Goal: Use online tool/utility: Use online tool/utility

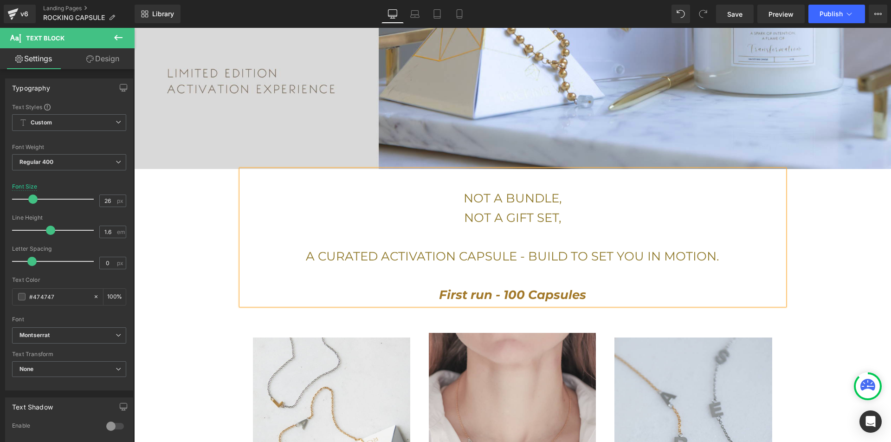
scroll to position [457, 0]
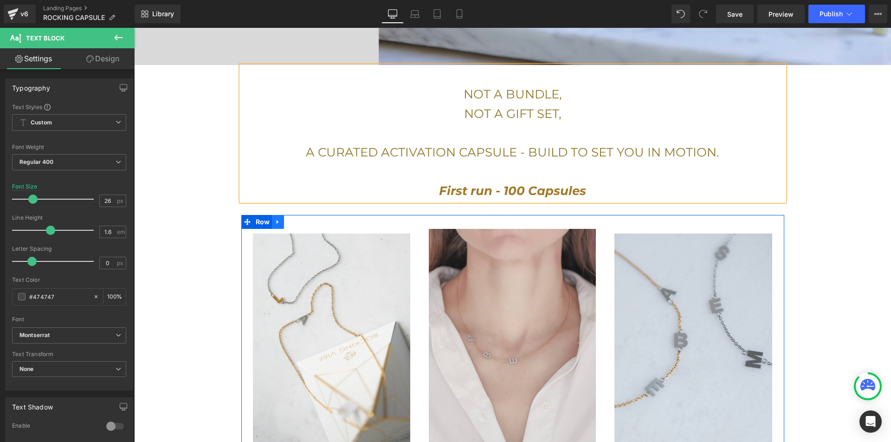
click at [276, 218] on icon at bounding box center [278, 221] width 6 height 7
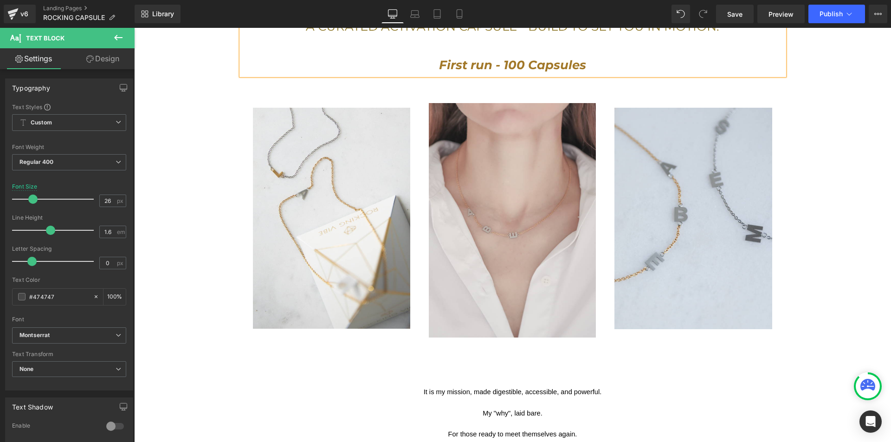
scroll to position [559, 0]
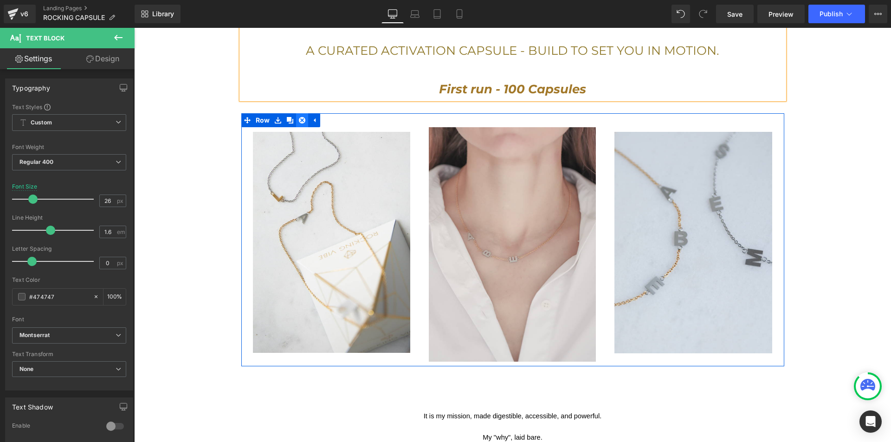
click at [302, 117] on icon at bounding box center [302, 120] width 6 height 6
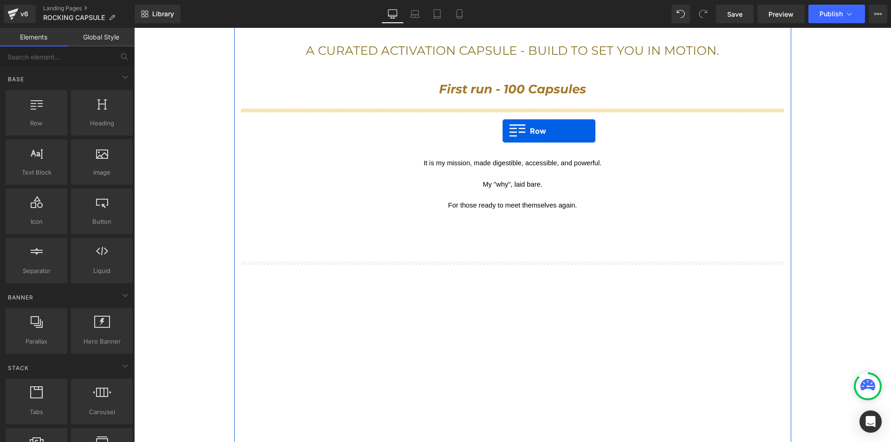
drag, startPoint x: 166, startPoint y: 137, endPoint x: 502, endPoint y: 131, distance: 336.4
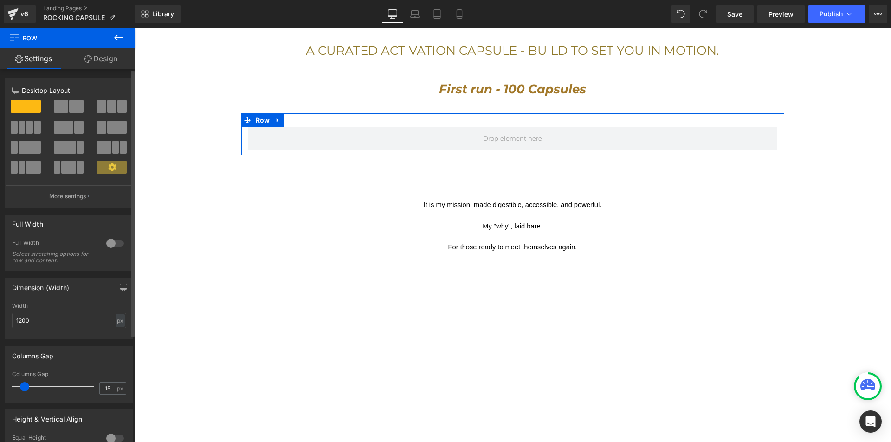
click at [112, 123] on span at bounding box center [116, 127] width 19 height 13
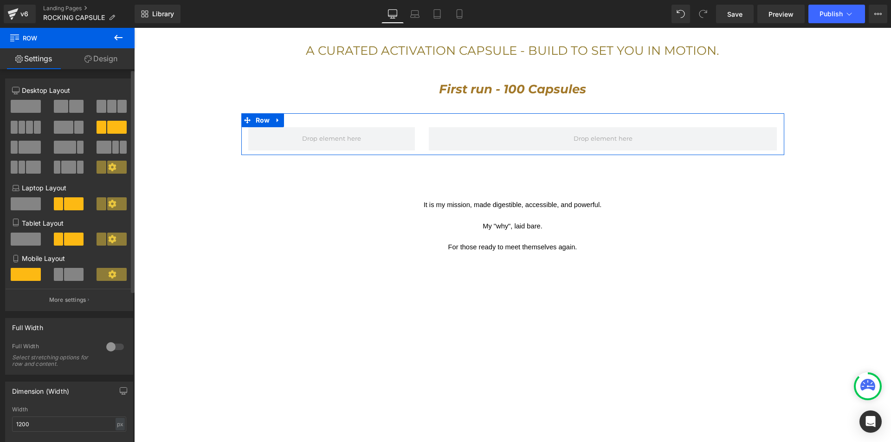
click at [56, 127] on span at bounding box center [63, 127] width 19 height 13
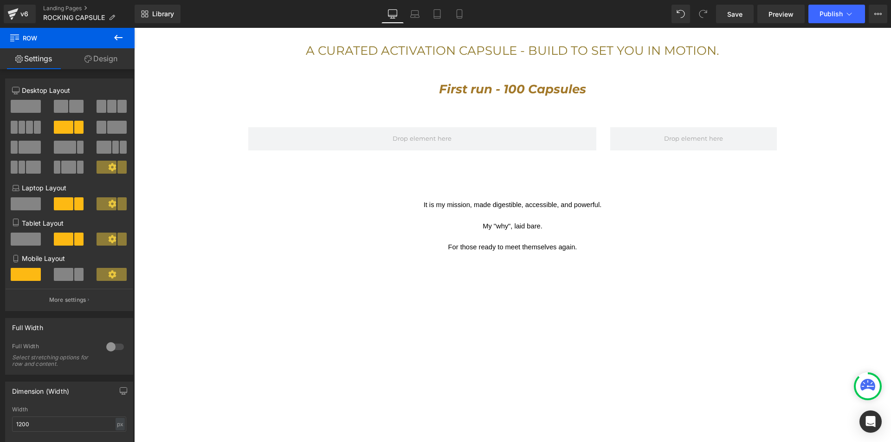
click at [120, 37] on icon at bounding box center [118, 37] width 11 height 11
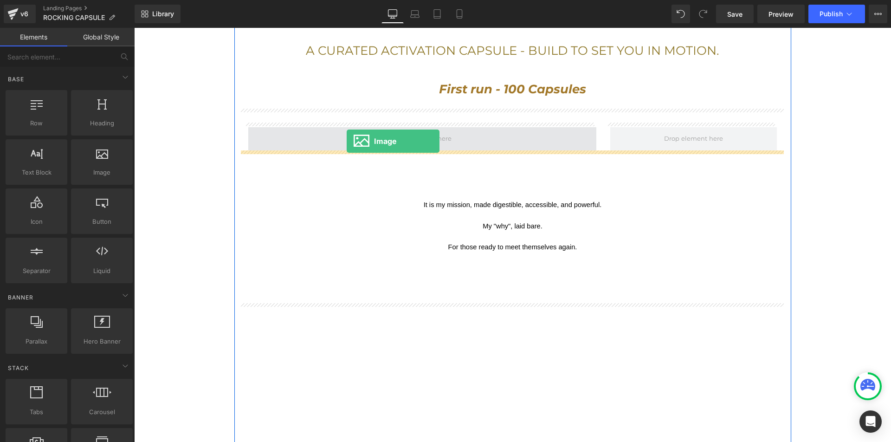
drag, startPoint x: 241, startPoint y: 186, endPoint x: 347, endPoint y: 141, distance: 114.7
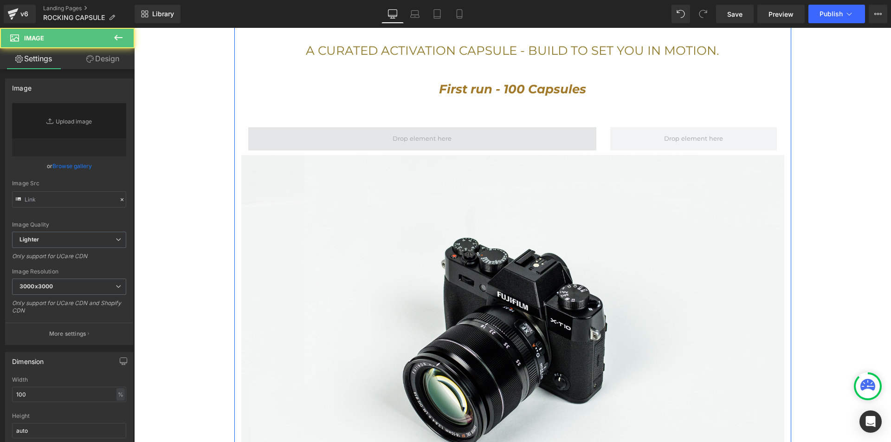
type input "//[DOMAIN_NAME][URL]"
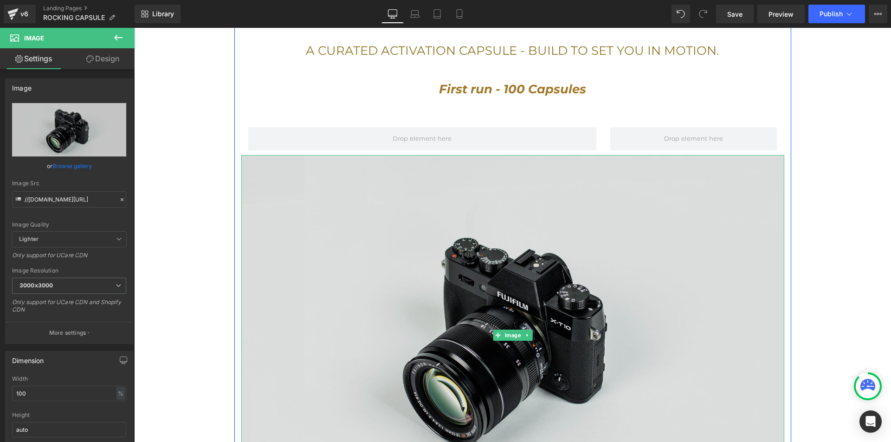
drag, startPoint x: 409, startPoint y: 223, endPoint x: 407, endPoint y: 216, distance: 7.2
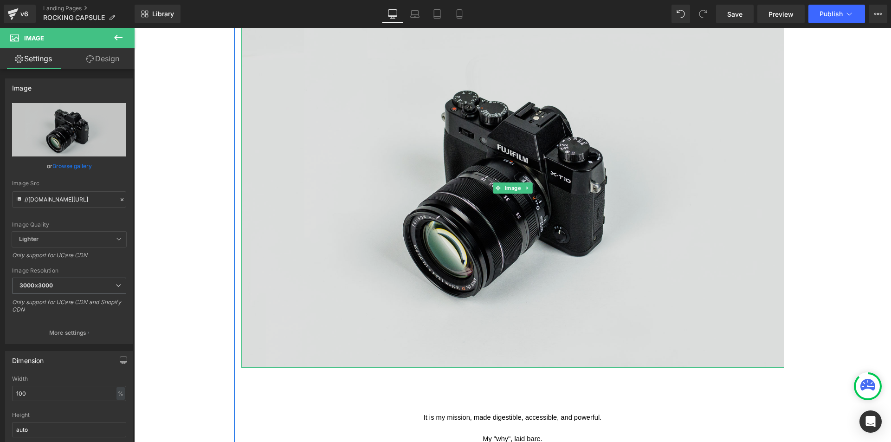
scroll to position [689, 0]
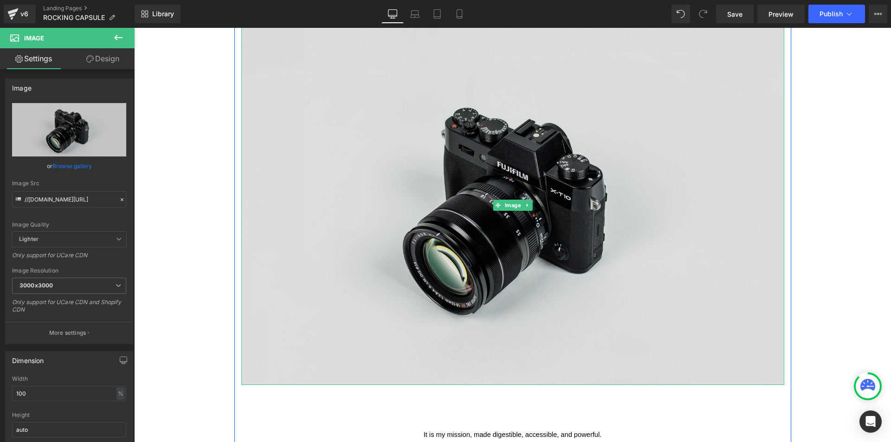
click at [450, 199] on img at bounding box center [512, 205] width 543 height 360
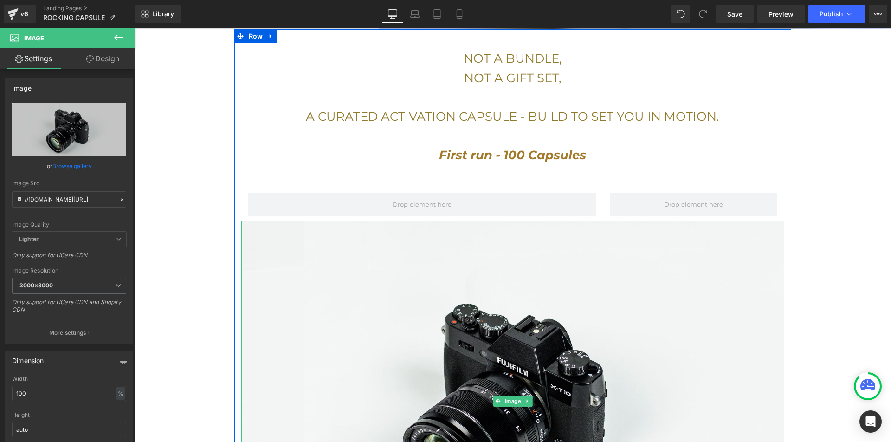
scroll to position [427, 0]
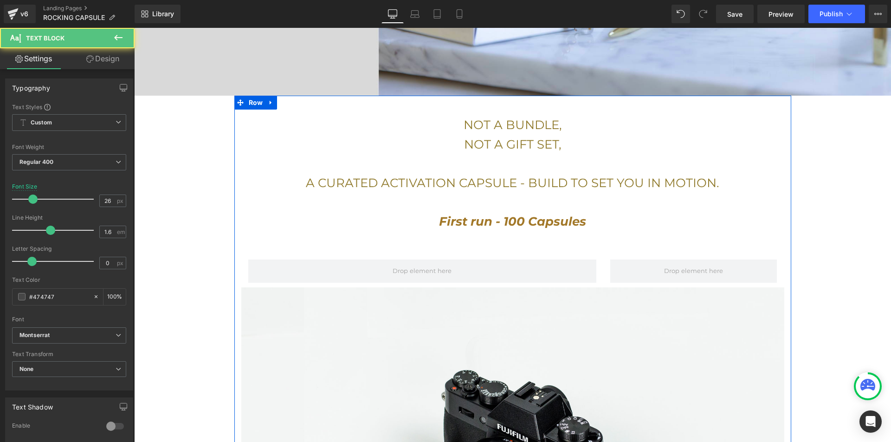
click at [341, 201] on p at bounding box center [512, 202] width 543 height 19
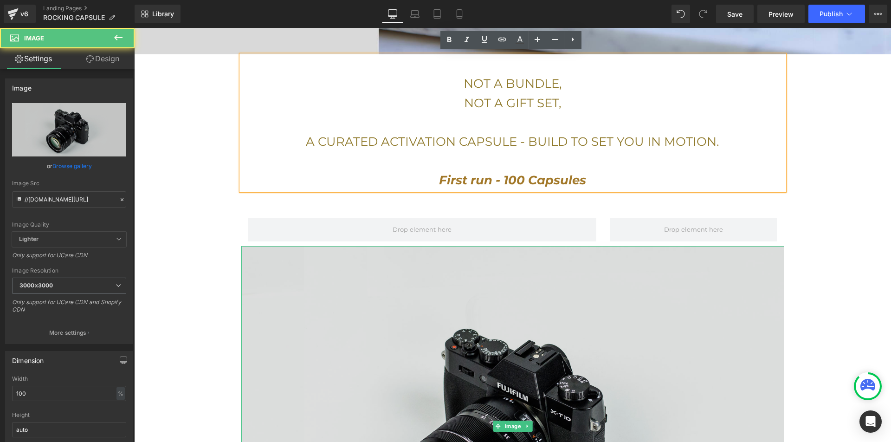
click at [640, 334] on img at bounding box center [512, 426] width 543 height 360
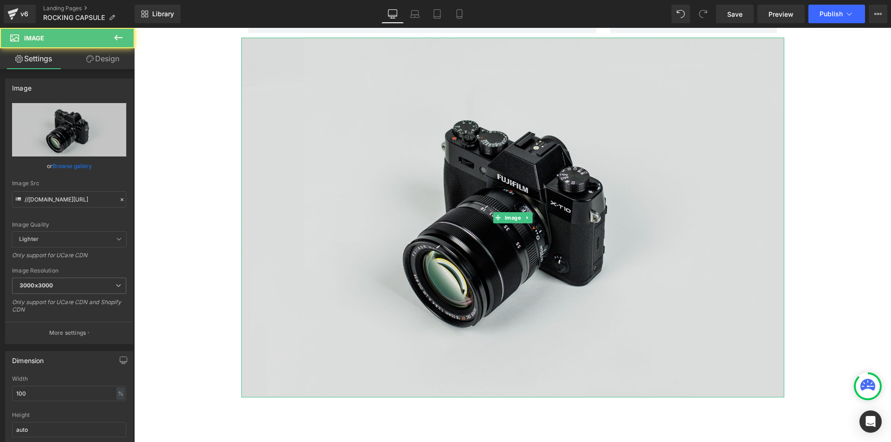
scroll to position [686, 0]
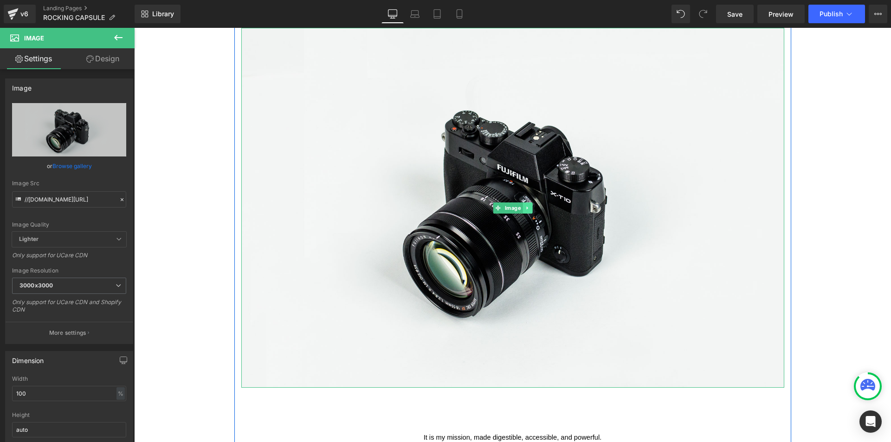
click at [525, 205] on icon at bounding box center [527, 208] width 5 height 6
click at [529, 205] on icon at bounding box center [531, 207] width 5 height 5
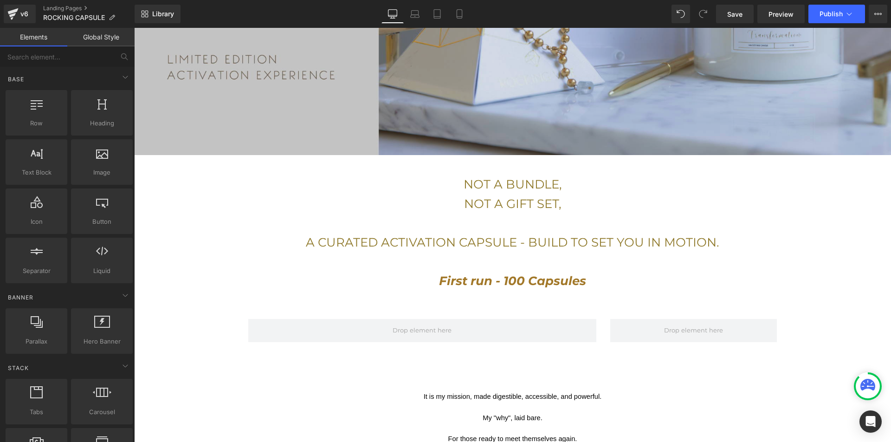
scroll to position [466, 0]
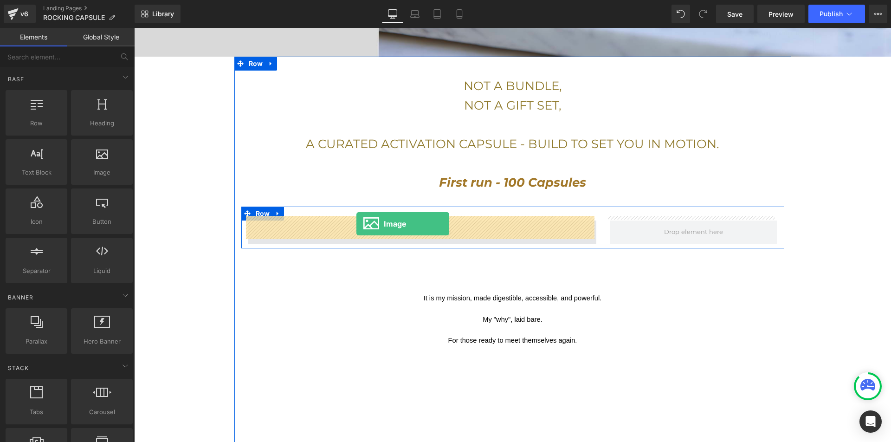
drag, startPoint x: 234, startPoint y: 186, endPoint x: 356, endPoint y: 224, distance: 127.8
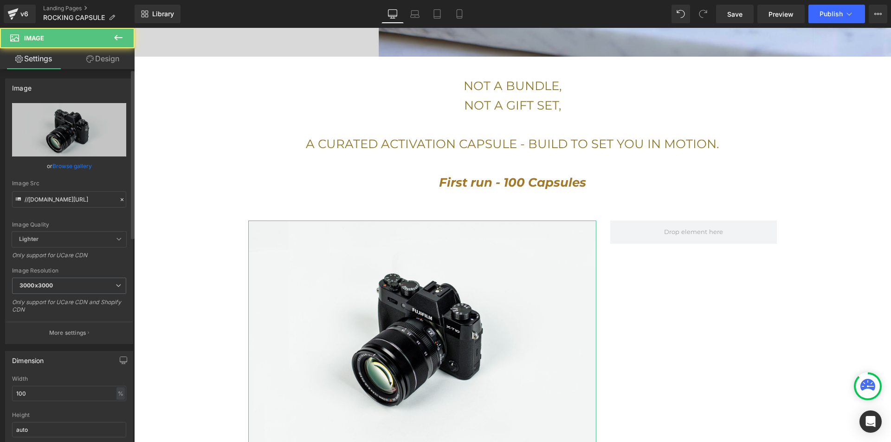
click at [76, 173] on link "Browse gallery" at bounding box center [71, 166] width 39 height 16
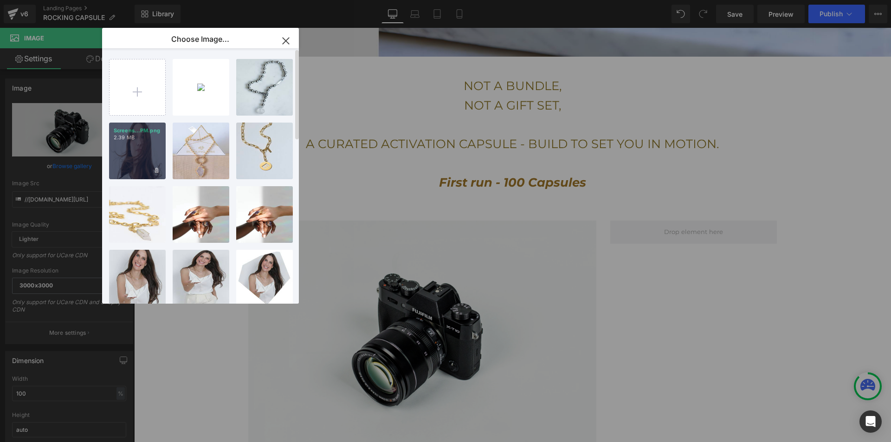
click at [141, 146] on div "Screens...PM.png 2.39 MB" at bounding box center [137, 150] width 57 height 57
type input "[URL][DOMAIN_NAME]"
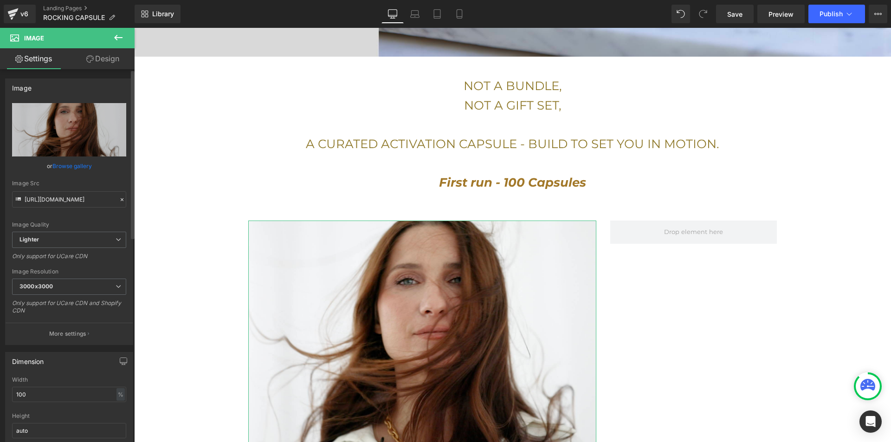
click at [68, 165] on link "Browse gallery" at bounding box center [71, 166] width 39 height 16
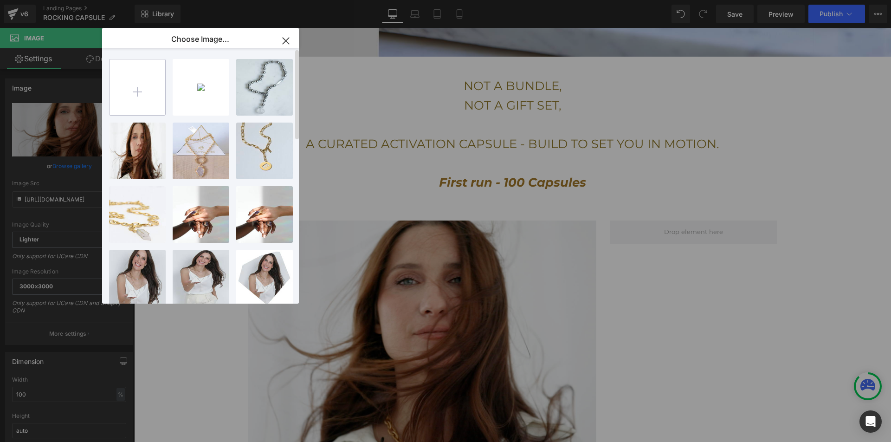
click at [129, 85] on input "file" at bounding box center [137, 87] width 56 height 56
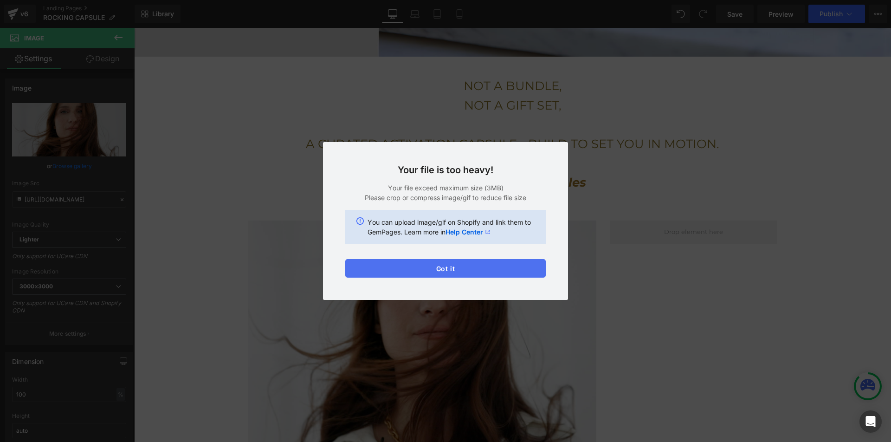
click at [504, 0] on div "Text Color Highlight Color rgba(144, 122, 44, 1) #907a2c 100 % transparent tran…" at bounding box center [445, 0] width 891 height 0
click at [387, 276] on button "Got it" at bounding box center [445, 268] width 200 height 19
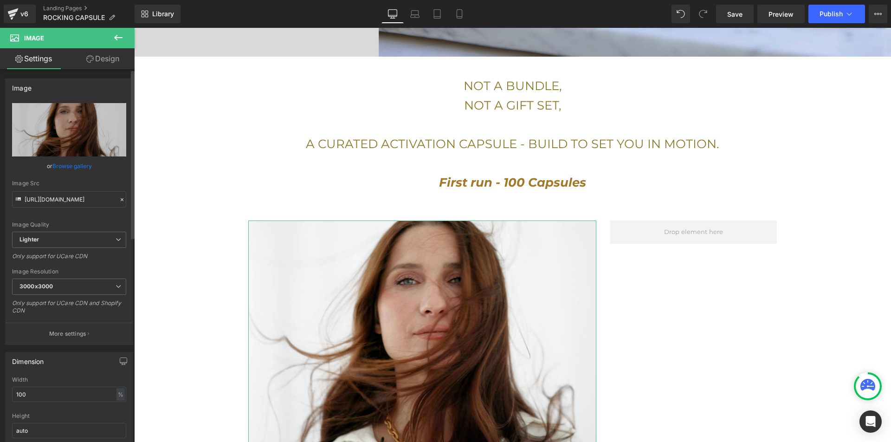
click at [63, 167] on link "Browse gallery" at bounding box center [71, 166] width 39 height 16
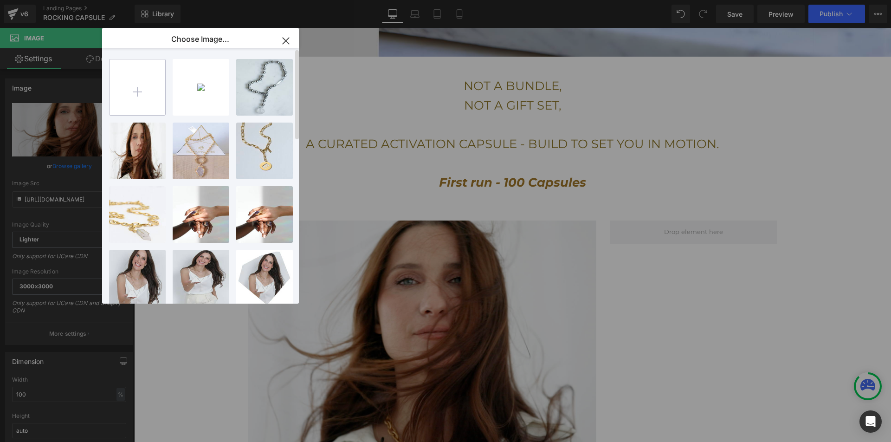
click at [140, 91] on input "file" at bounding box center [137, 87] width 56 height 56
type input "C:\fakepath\Screenshot [DATE] 3.05.58 PM.png"
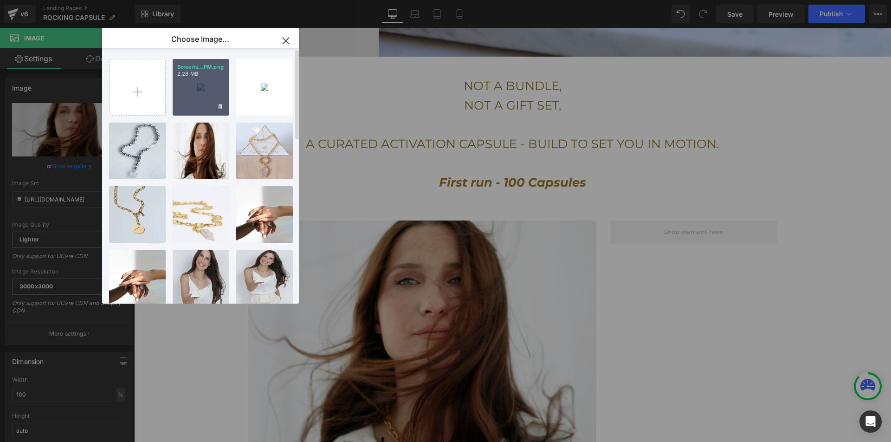
click at [206, 94] on div "Screens...PM.png 2.28 MB" at bounding box center [201, 87] width 57 height 57
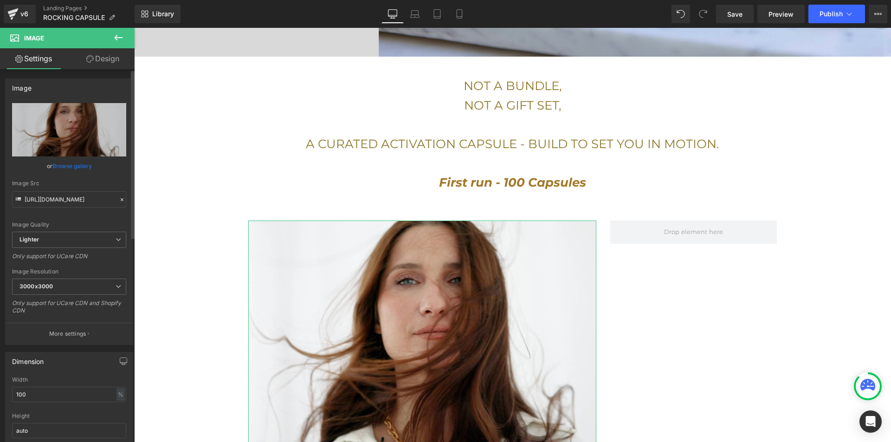
click at [70, 165] on link "Browse gallery" at bounding box center [71, 166] width 39 height 16
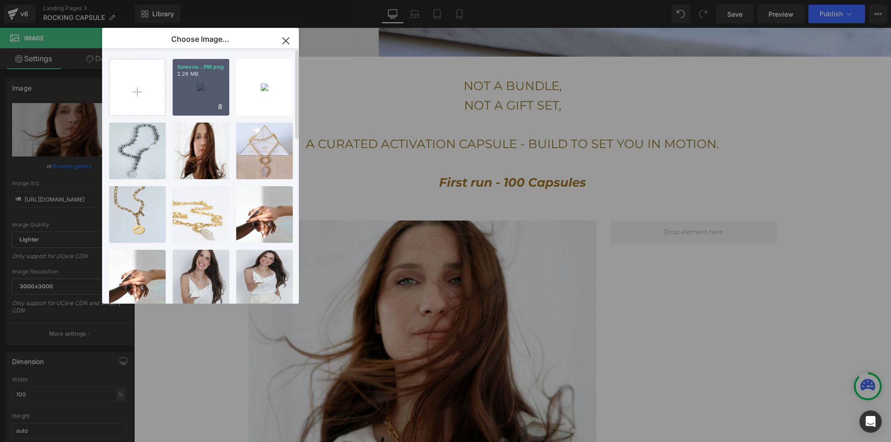
click at [194, 90] on div "Screens...PM.png 2.28 MB" at bounding box center [201, 87] width 57 height 57
type input "[URL][DOMAIN_NAME]"
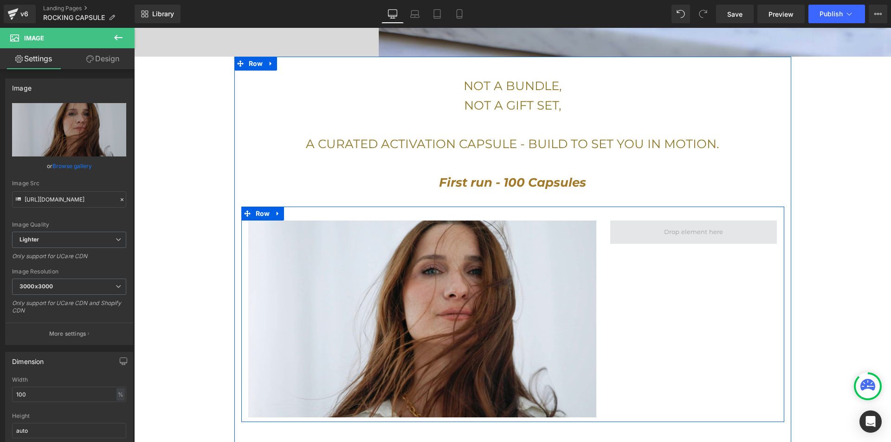
click at [670, 231] on span at bounding box center [693, 232] width 65 height 14
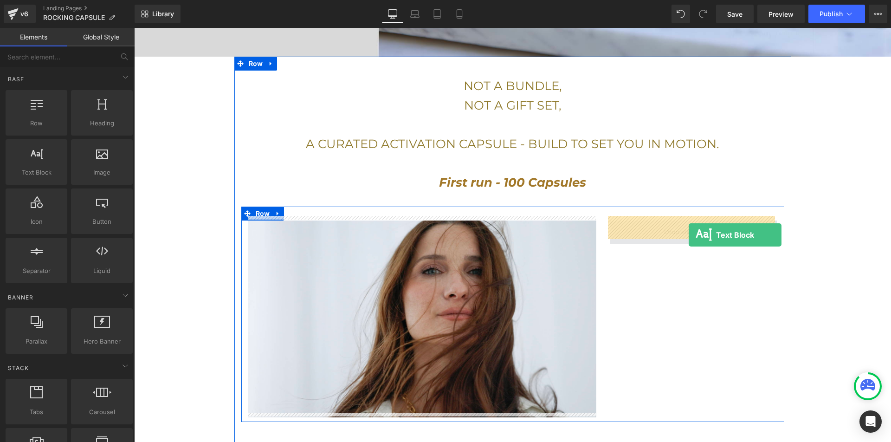
drag, startPoint x: 162, startPoint y: 193, endPoint x: 688, endPoint y: 235, distance: 526.9
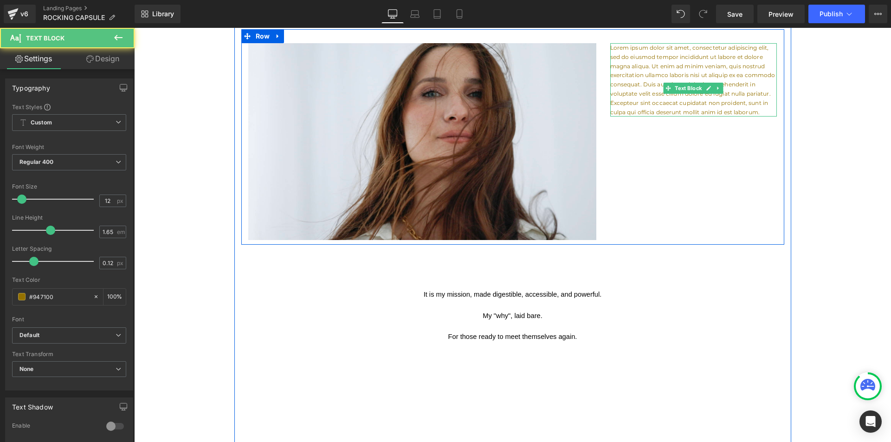
scroll to position [723, 0]
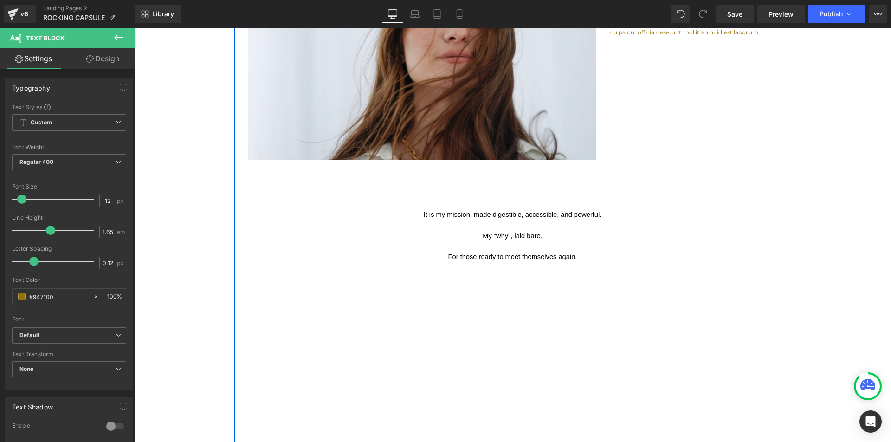
click at [569, 254] on span "For those ready to meet themselves again." at bounding box center [512, 256] width 129 height 7
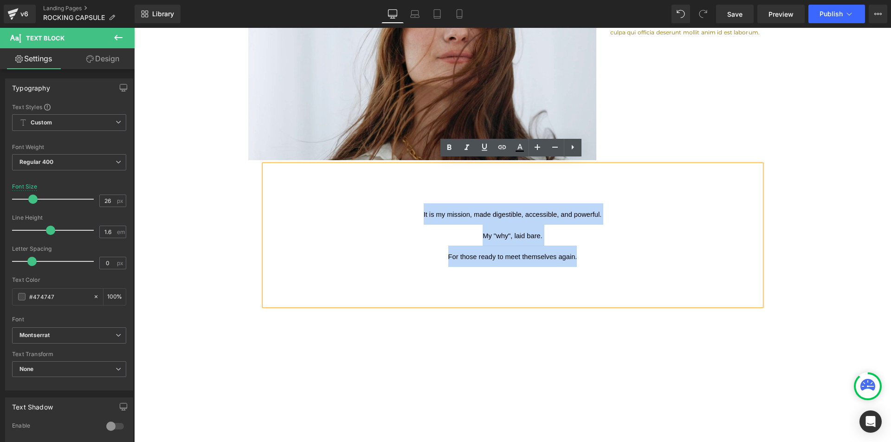
drag, startPoint x: 583, startPoint y: 252, endPoint x: 380, endPoint y: 199, distance: 209.2
click at [380, 203] on p "It is my mission, made digestible, accessible, and powerful. My "why", laid bar…" at bounding box center [512, 235] width 496 height 64
copy span "It is my mission, made digestible, accessible, and powerful. My "why", laid bar…"
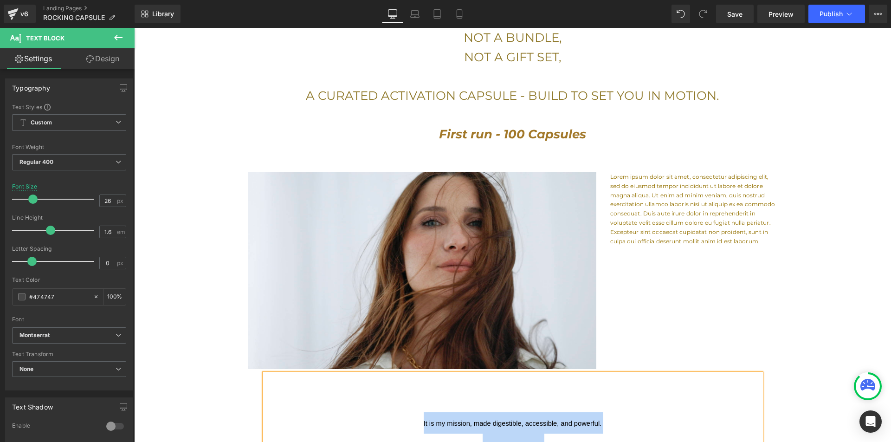
scroll to position [464, 0]
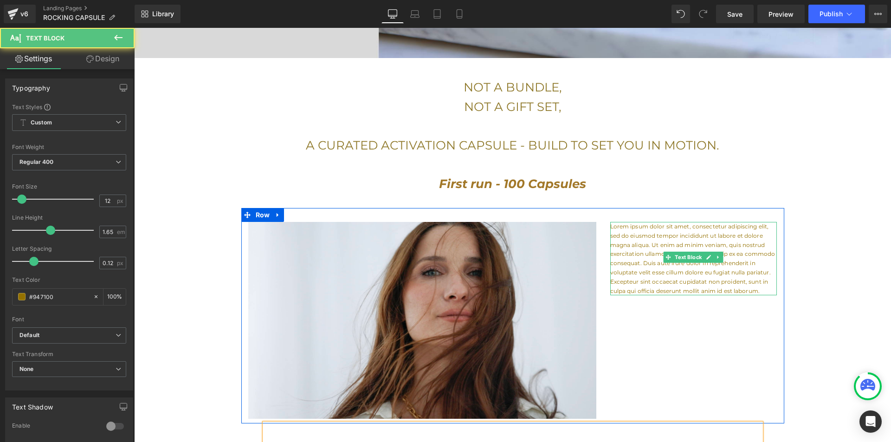
click at [679, 238] on p "Lorem ipsum dolor sit amet, consectetur adipiscing elit, sed do eiusmod tempor …" at bounding box center [693, 258] width 167 height 73
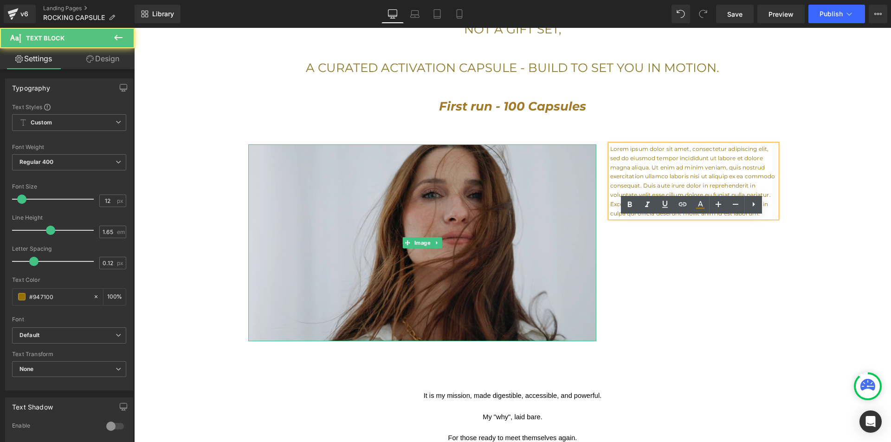
scroll to position [697, 0]
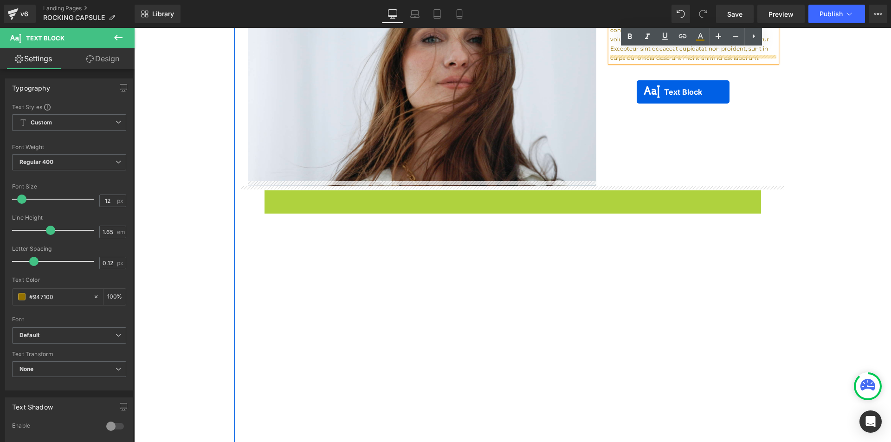
drag, startPoint x: 486, startPoint y: 255, endPoint x: 636, endPoint y: 92, distance: 221.9
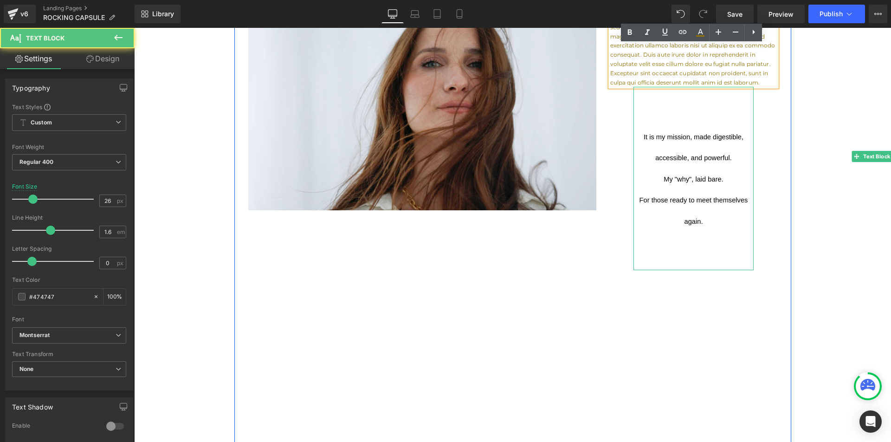
scroll to position [608, 0]
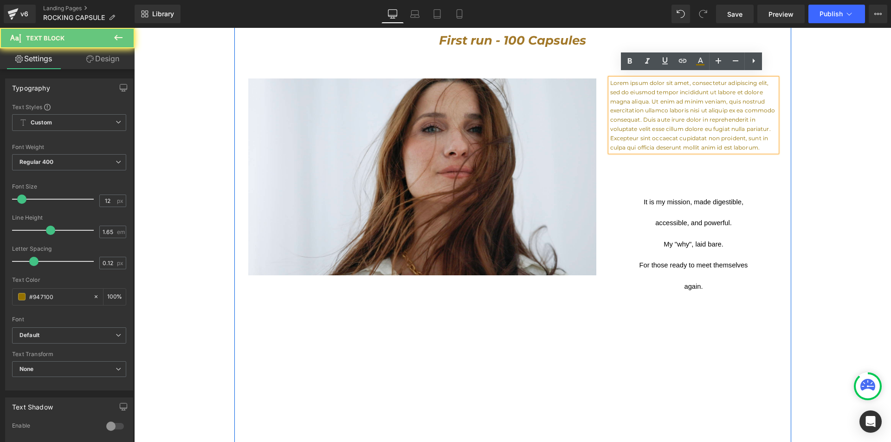
click at [636, 93] on p "Lorem ipsum dolor sit amet, consectetur adipiscing elit, sed do eiusmod tempor …" at bounding box center [693, 114] width 167 height 73
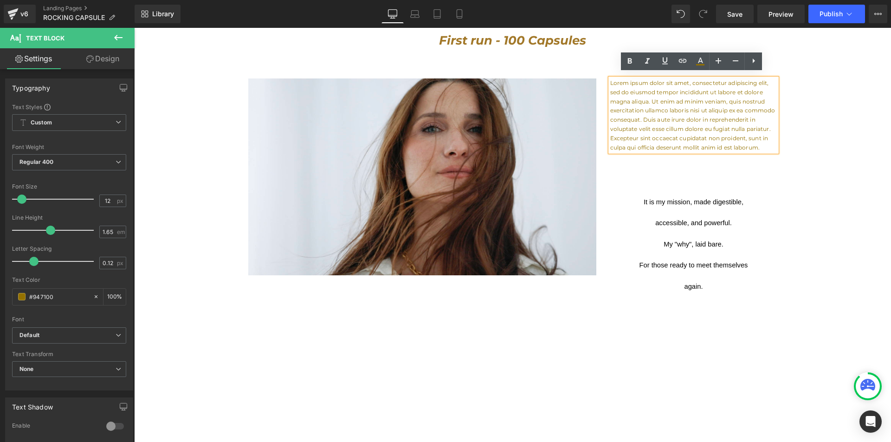
click at [788, 48] on div "NOT A BUNDLE, NOT A GIFT SET, A CURATED ACTIVATION CAPSULE - BUILD TO SET YOU I…" at bounding box center [512, 401] width 557 height 971
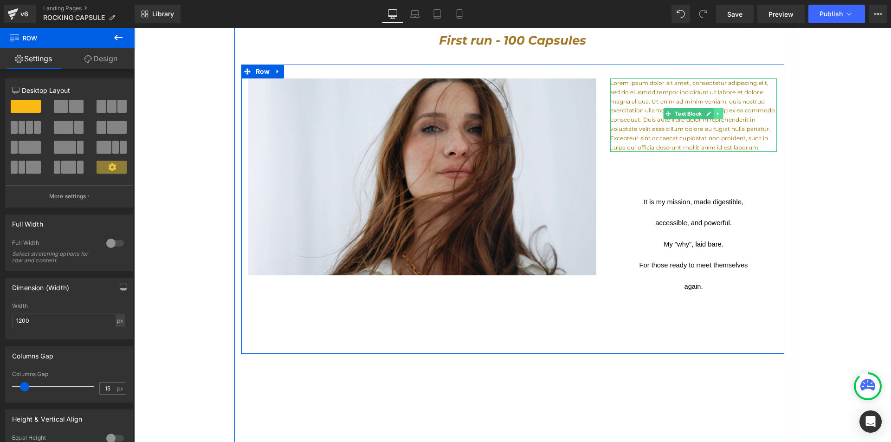
click at [717, 111] on icon at bounding box center [718, 114] width 5 height 6
click at [721, 112] on link at bounding box center [723, 113] width 10 height 11
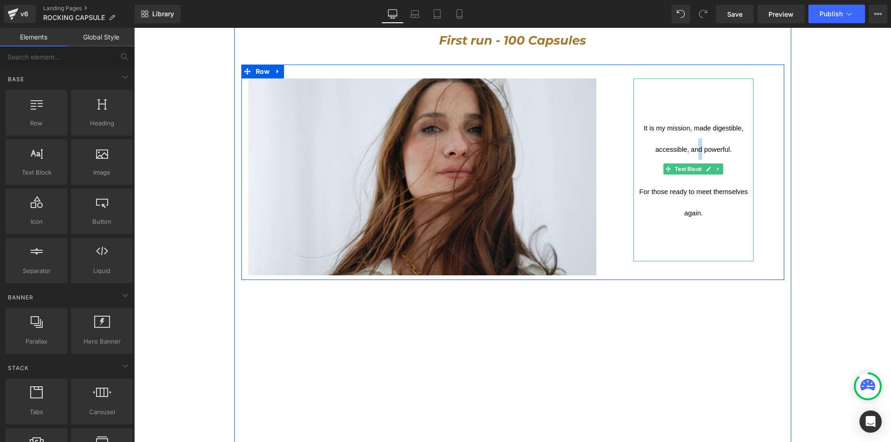
click at [698, 142] on span "It is my mission, made digestible, accessible, and powerful." at bounding box center [694, 138] width 102 height 29
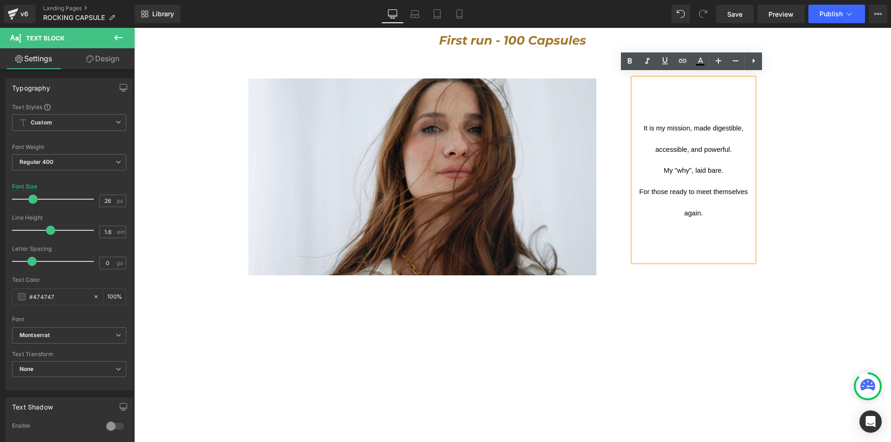
click at [707, 211] on p "It is my mission, made digestible, accessible, and powerful. My "why", laid bar…" at bounding box center [693, 170] width 121 height 106
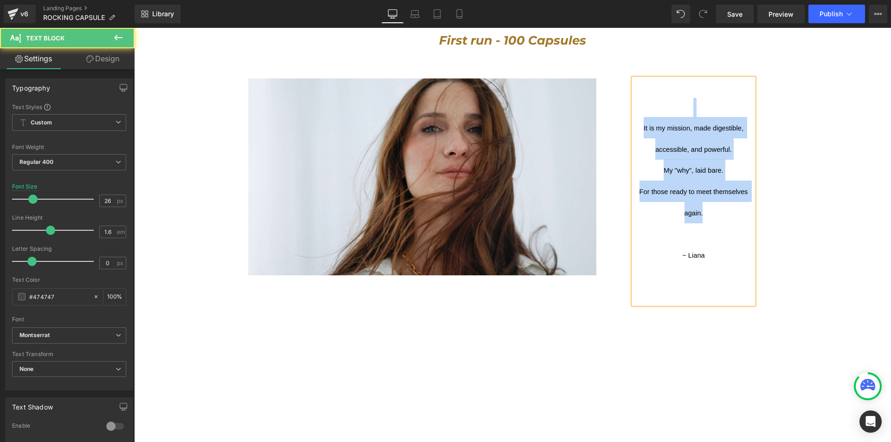
drag, startPoint x: 707, startPoint y: 210, endPoint x: 615, endPoint y: 107, distance: 138.0
click at [615, 106] on div "It is my mission, made digestible, accessible, and powerful. My "why", laid bar…" at bounding box center [693, 197] width 181 height 239
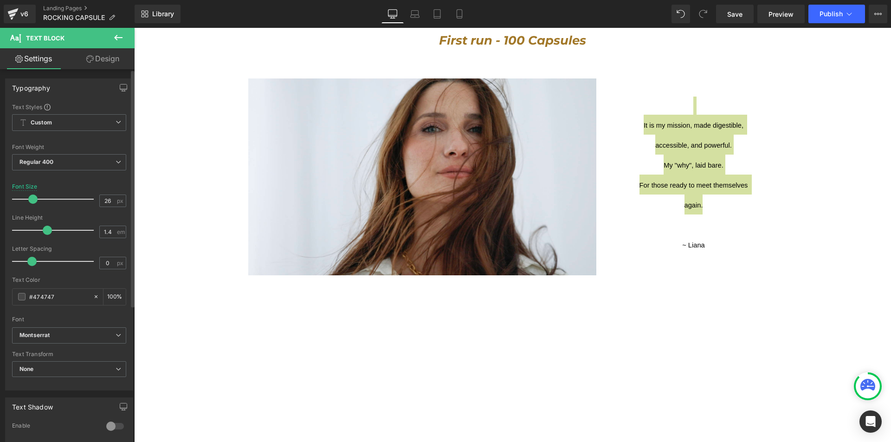
type input "1.3"
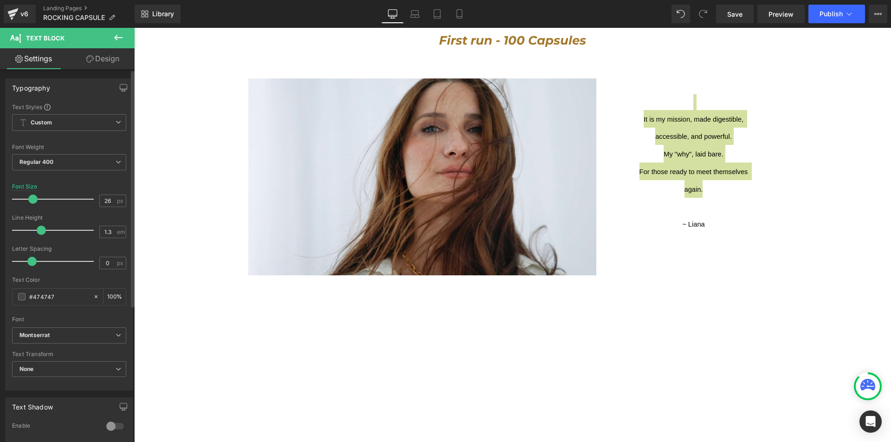
drag, startPoint x: 45, startPoint y: 228, endPoint x: 37, endPoint y: 228, distance: 7.9
click at [37, 228] on span at bounding box center [41, 229] width 9 height 9
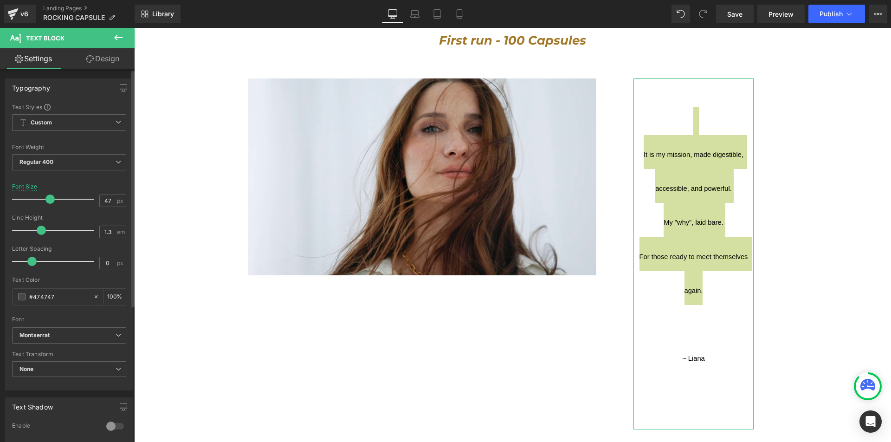
drag, startPoint x: 39, startPoint y: 202, endPoint x: 49, endPoint y: 202, distance: 9.3
click at [49, 202] on div at bounding box center [55, 199] width 77 height 19
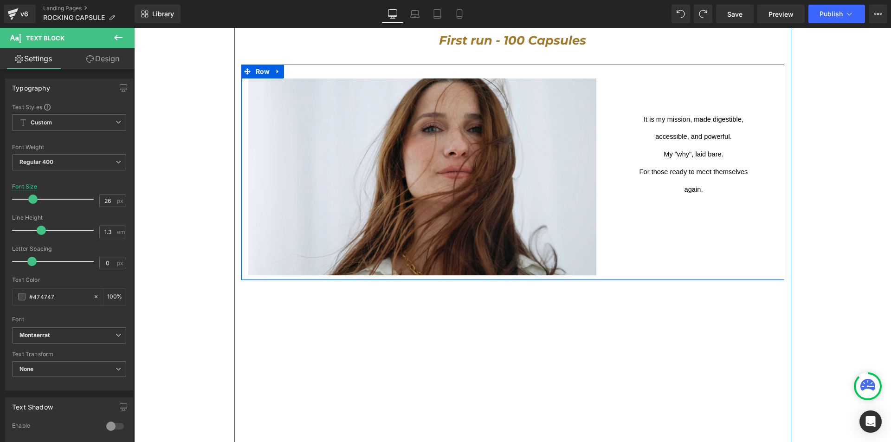
click at [721, 168] on span "For those ready to meet themselves again." at bounding box center [694, 180] width 110 height 25
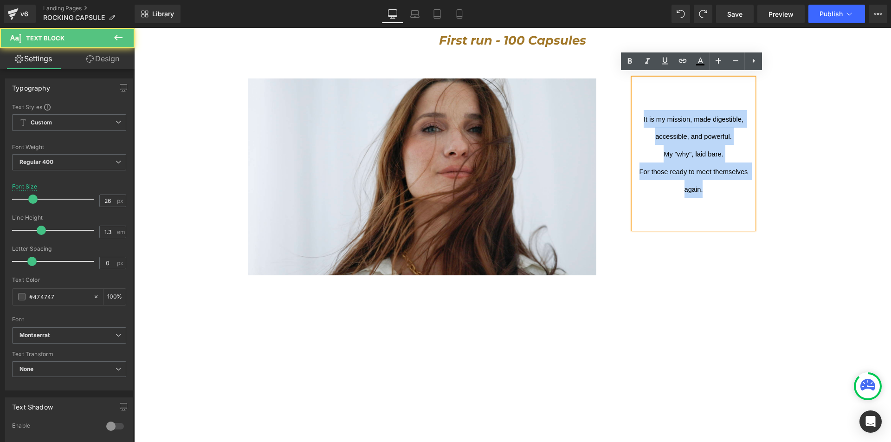
drag, startPoint x: 706, startPoint y: 185, endPoint x: 611, endPoint y: 109, distance: 121.1
click at [611, 108] on div "It is my mission, made digestible, accessible, and powerful. My "why", laid bar…" at bounding box center [693, 160] width 181 height 164
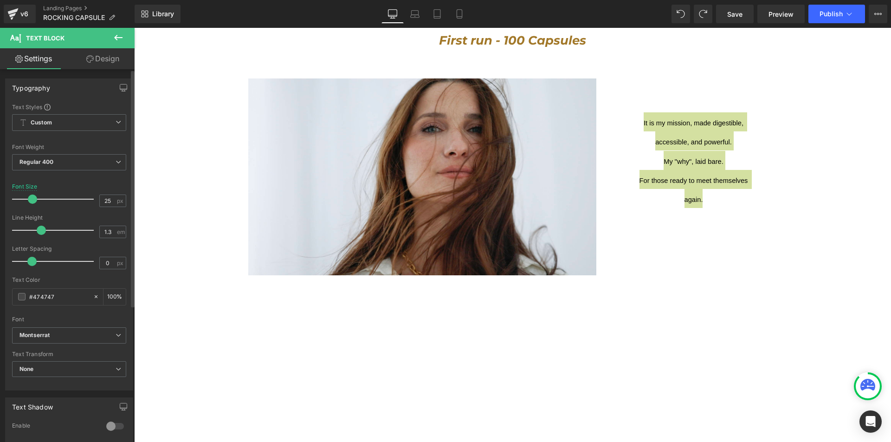
type input "24"
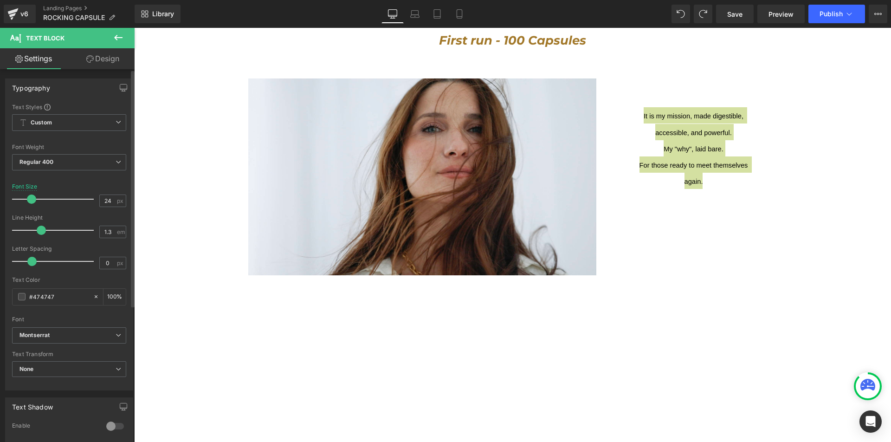
click at [35, 198] on span at bounding box center [31, 198] width 9 height 9
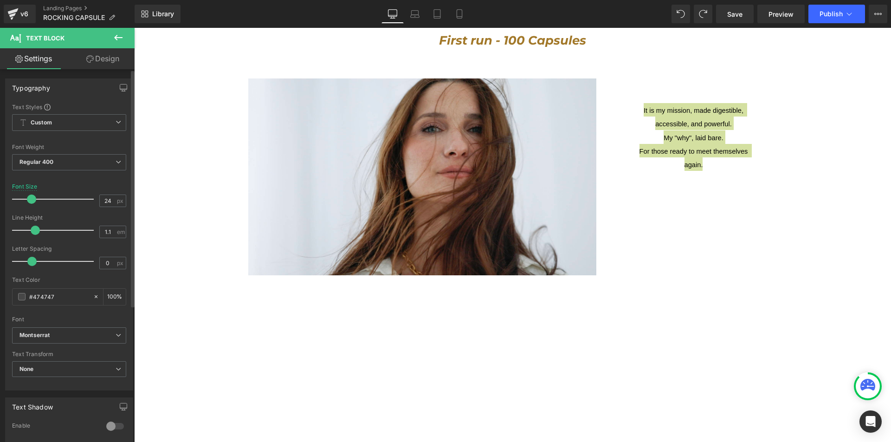
type input "1.2"
click at [37, 232] on span at bounding box center [37, 229] width 9 height 9
click at [106, 201] on input "24" at bounding box center [108, 201] width 16 height 12
drag, startPoint x: 108, startPoint y: 201, endPoint x: 97, endPoint y: 201, distance: 11.1
click at [100, 201] on input "24" at bounding box center [108, 201] width 16 height 12
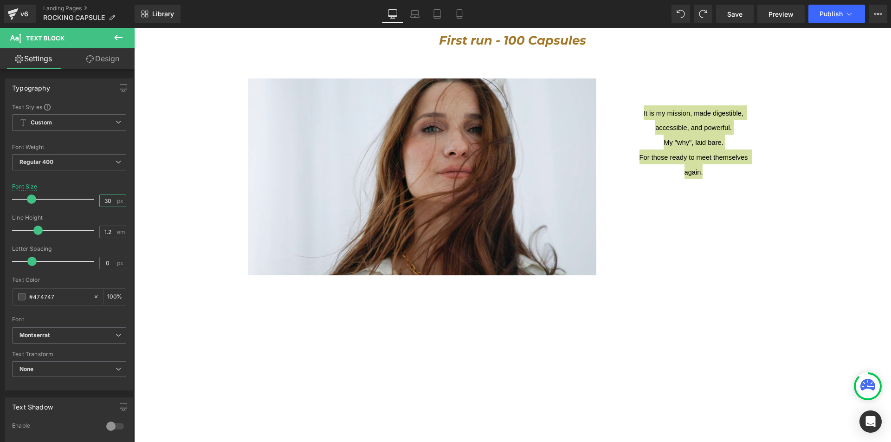
type input "30"
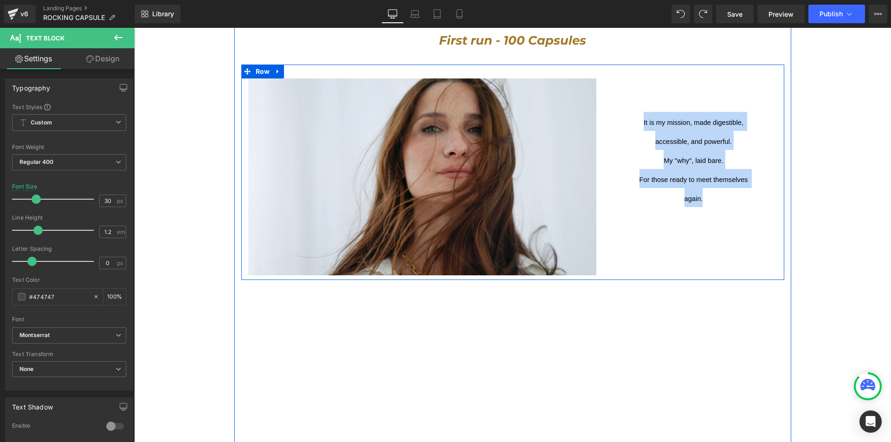
click at [603, 184] on div "It is my mission, made digestible, accessible, and powerful. My "why", laid bar…" at bounding box center [693, 166] width 181 height 176
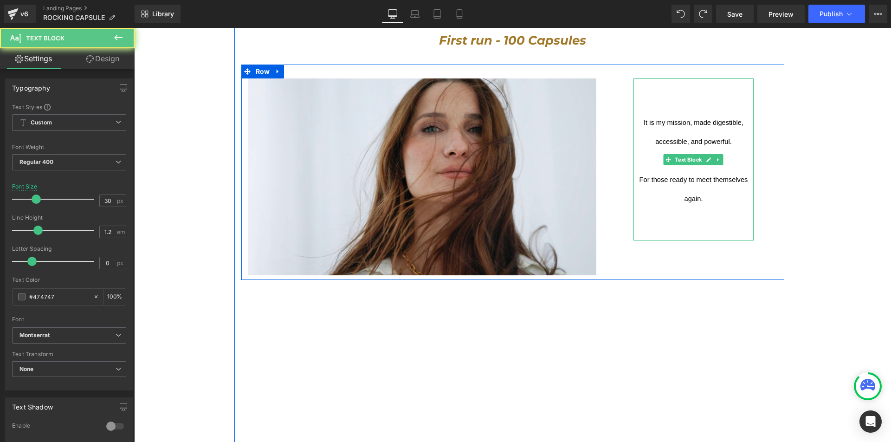
click at [674, 167] on span "It is my mission, made digestible, accessible, and powerful. My "why", laid bar…" at bounding box center [694, 157] width 110 height 93
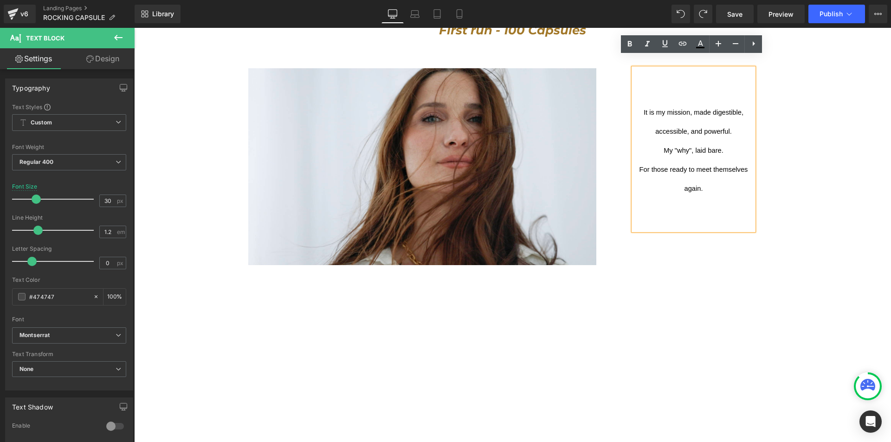
scroll to position [627, 0]
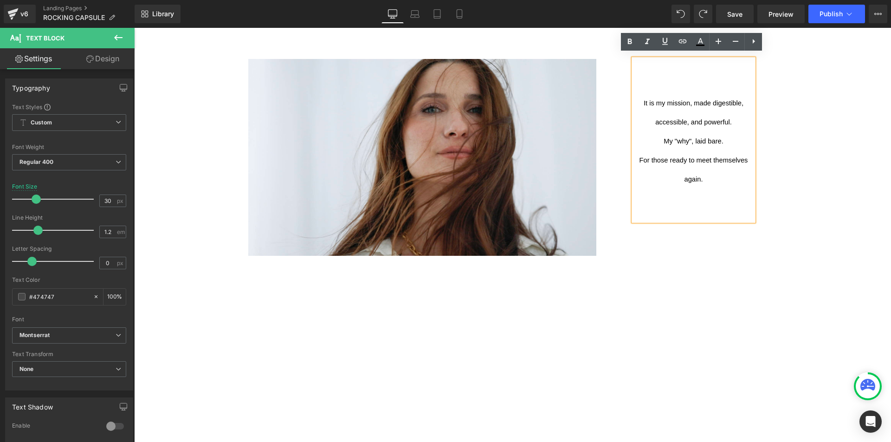
click at [748, 175] on p "It is my mission, made digestible, accessible, and powerful. My "why", laid bar…" at bounding box center [693, 139] width 121 height 95
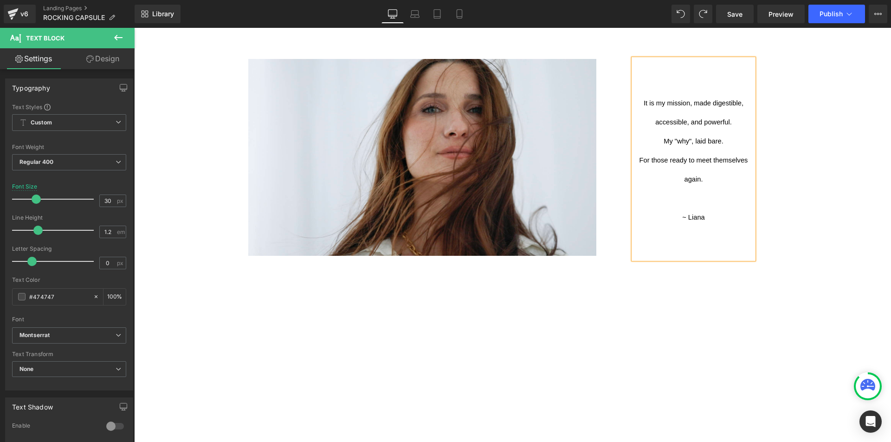
click at [835, 126] on div "This launch is the heartbeat of the brand — exposed and revealed in its full gl…" at bounding box center [512, 206] width 757 height 1467
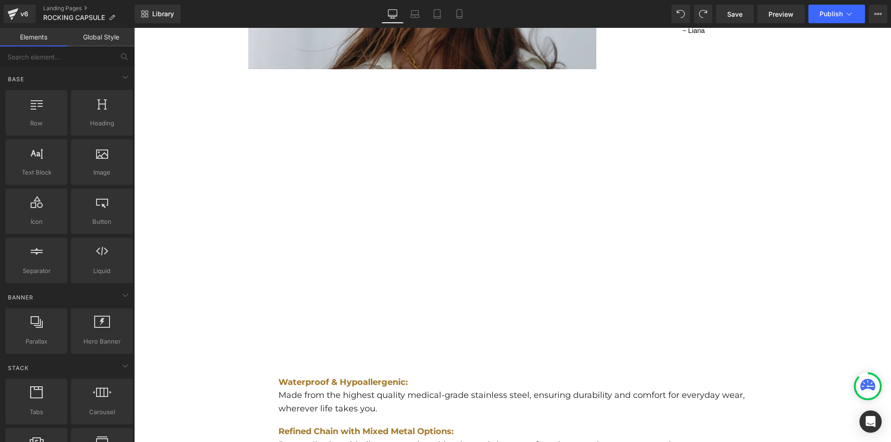
scroll to position [819, 0]
